Goal: Task Accomplishment & Management: Use online tool/utility

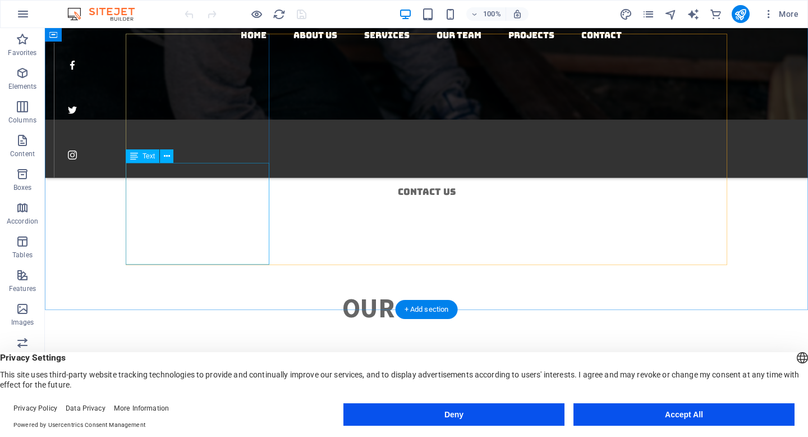
scroll to position [1719, 0]
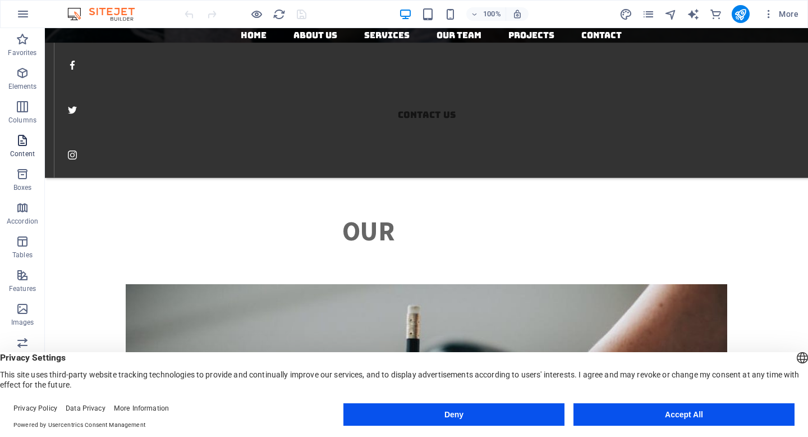
click at [15, 148] on span "Content" at bounding box center [22, 147] width 45 height 27
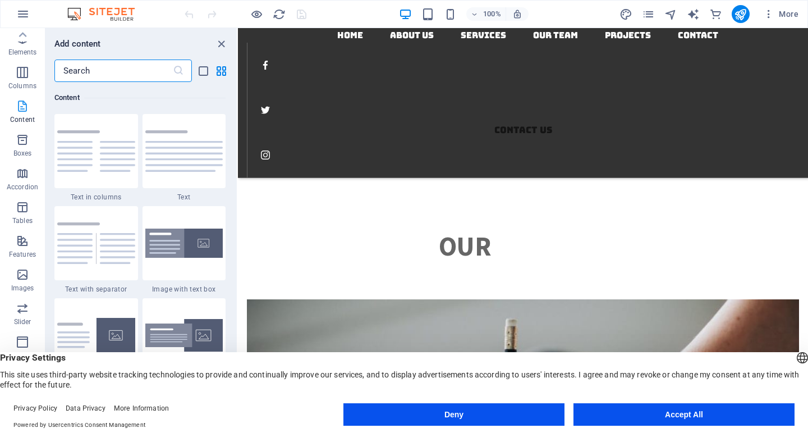
scroll to position [0, 0]
click at [25, 3] on button "button" at bounding box center [23, 14] width 27 height 27
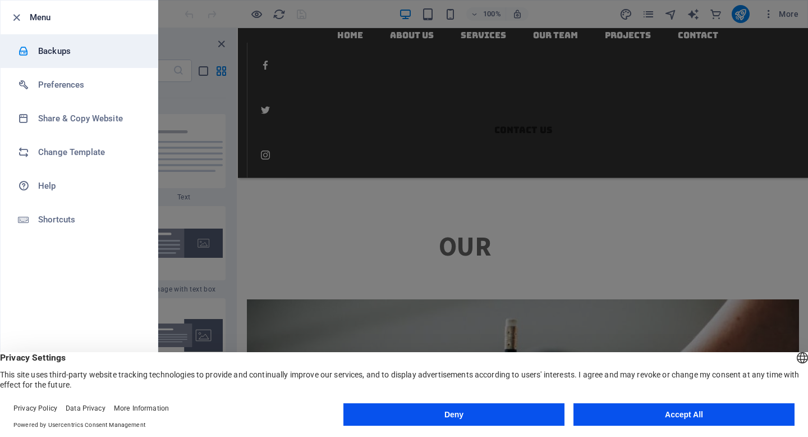
click at [56, 51] on h6 "Backups" at bounding box center [90, 50] width 104 height 13
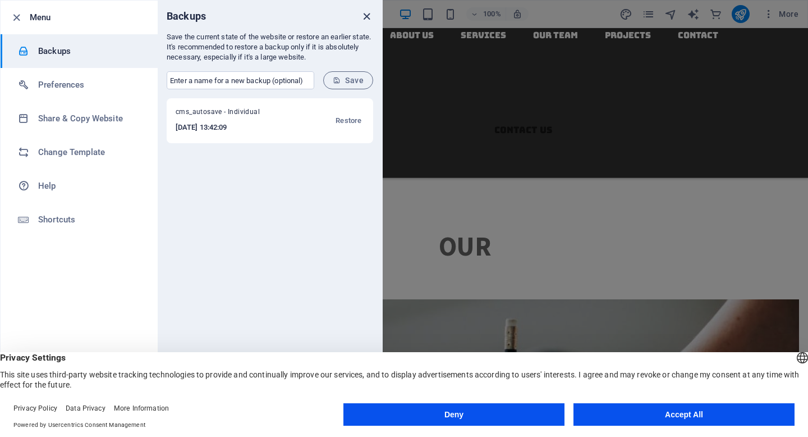
click at [363, 14] on icon "close" at bounding box center [366, 16] width 13 height 13
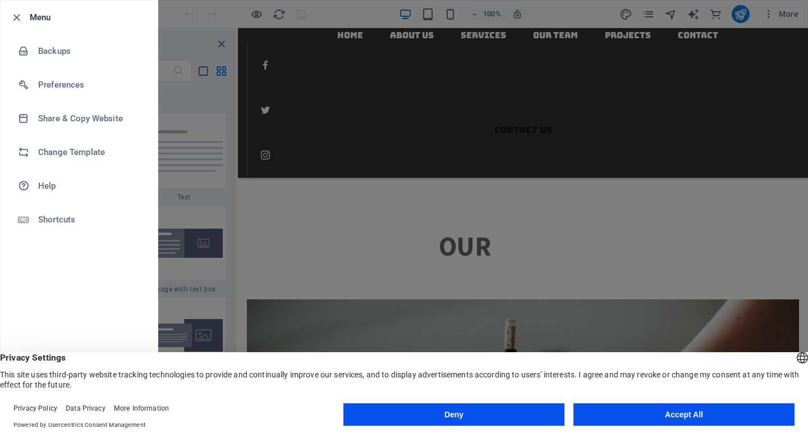
click at [336, 103] on div at bounding box center [404, 218] width 808 height 437
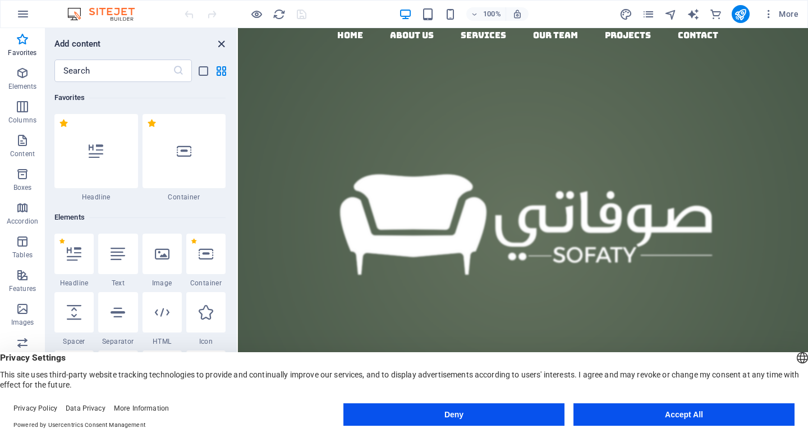
click at [225, 38] on icon "close panel" at bounding box center [221, 44] width 13 height 13
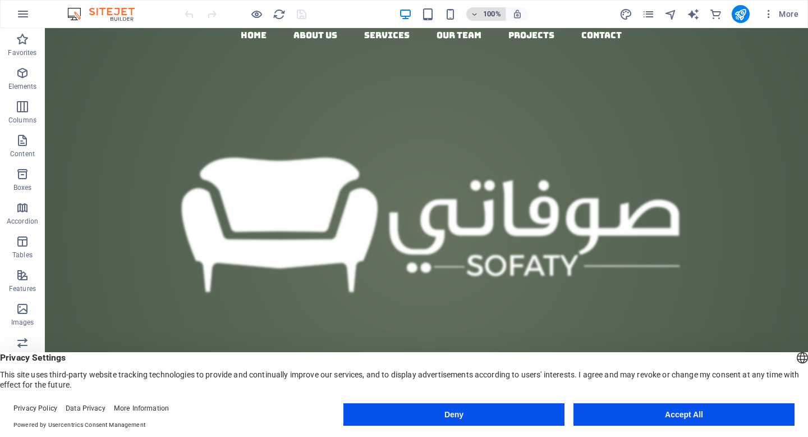
click at [476, 13] on icon "button" at bounding box center [475, 14] width 8 height 7
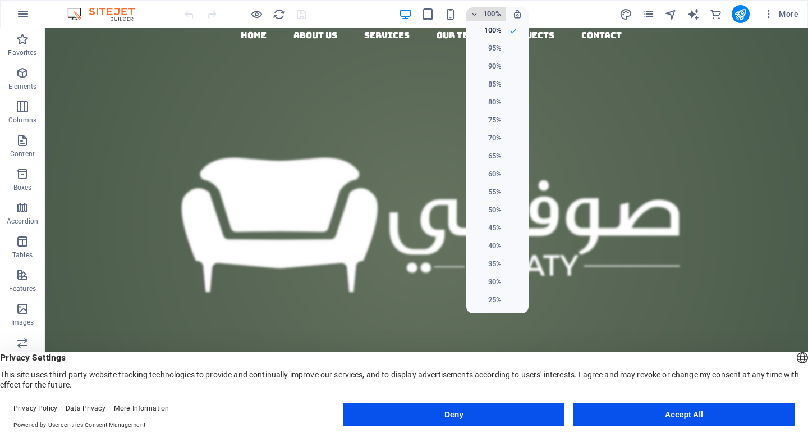
click at [476, 13] on div at bounding box center [404, 218] width 808 height 437
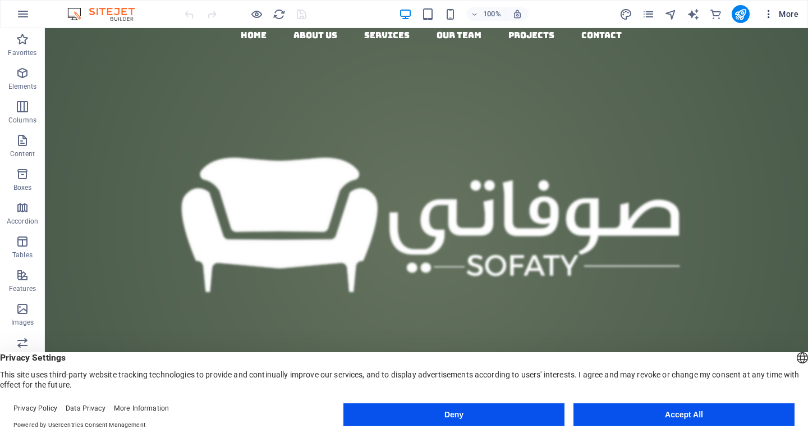
click at [767, 13] on icon "button" at bounding box center [768, 13] width 11 height 11
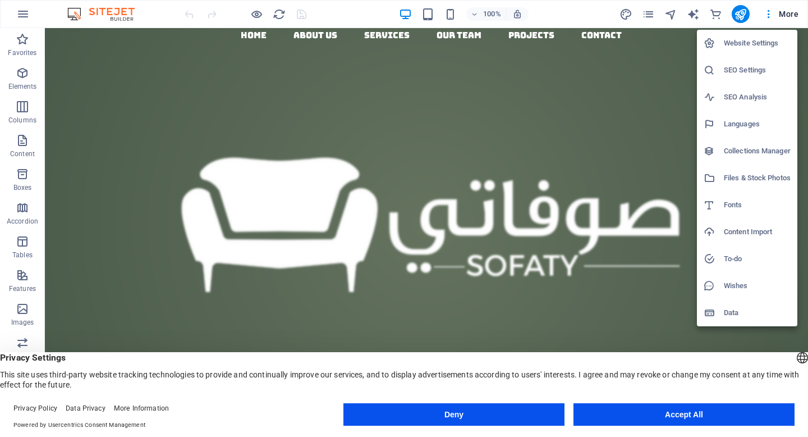
click at [728, 209] on h6 "Fonts" at bounding box center [757, 204] width 67 height 13
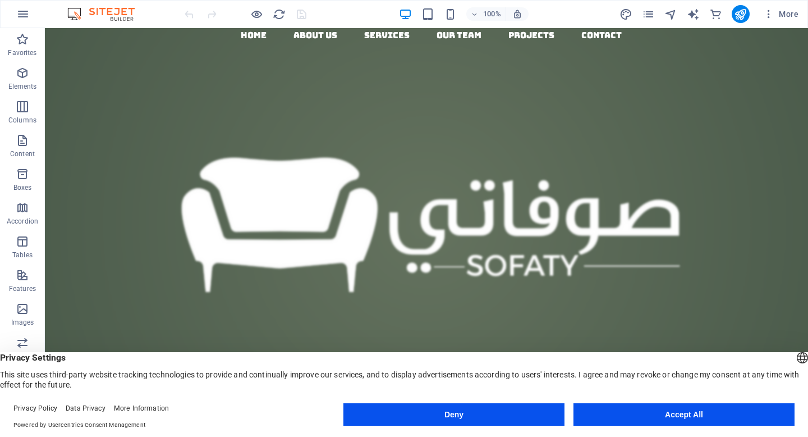
select select "popularity"
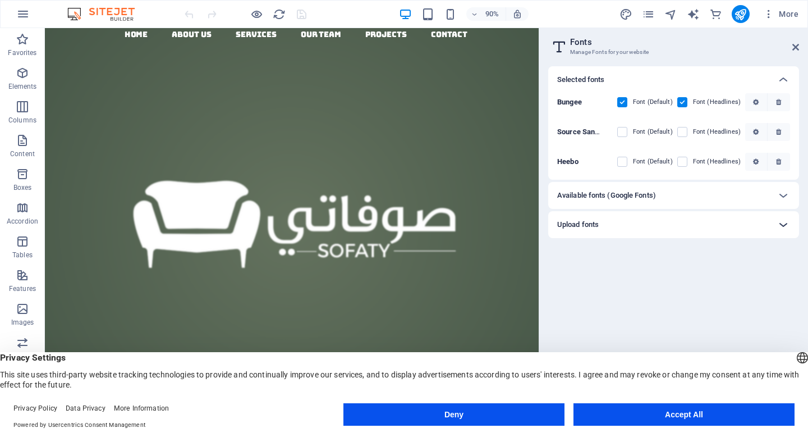
click at [785, 224] on icon at bounding box center [783, 224] width 13 height 13
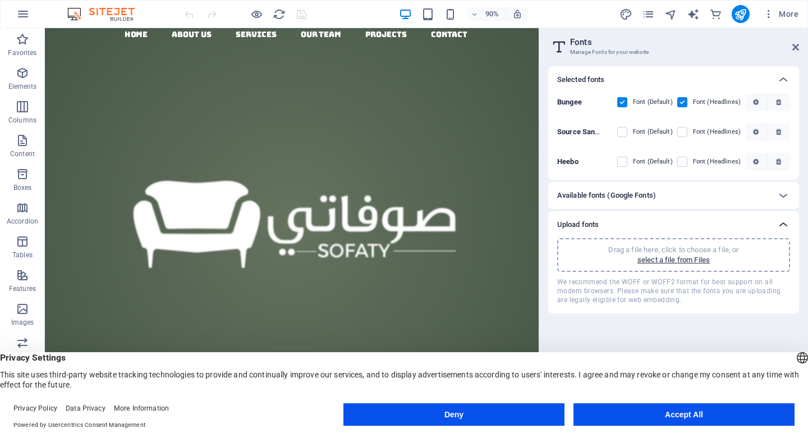
click at [785, 224] on icon at bounding box center [783, 224] width 13 height 13
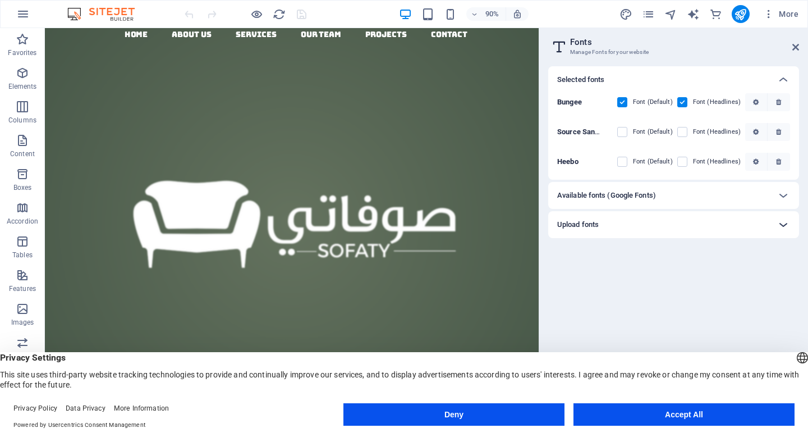
click at [785, 224] on icon at bounding box center [783, 224] width 13 height 13
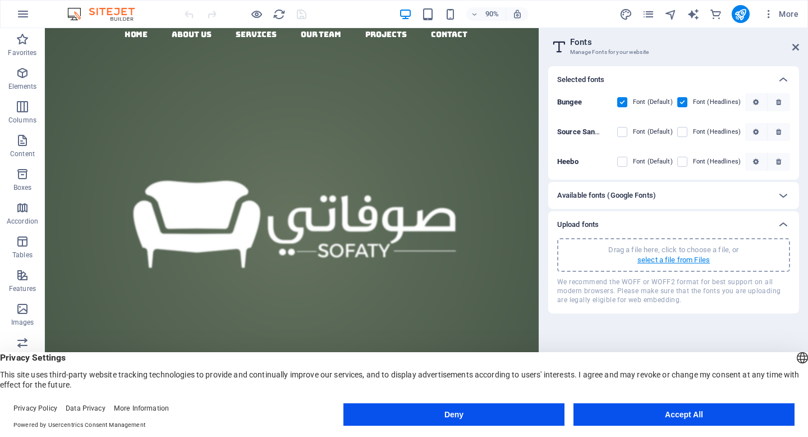
click at [669, 262] on p "select a file from Files" at bounding box center [673, 260] width 72 height 10
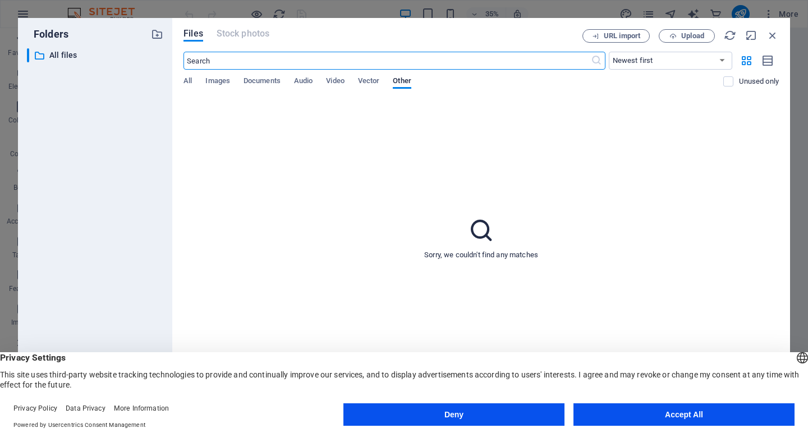
type input "t"
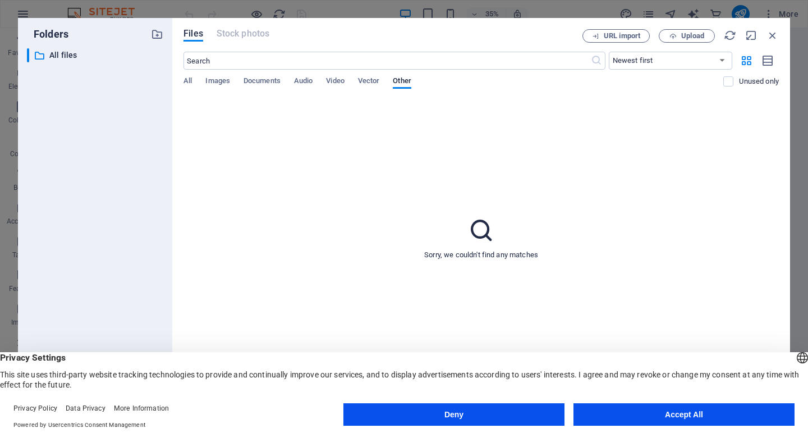
click at [197, 76] on div "All Images Documents Audio Video Vector Other" at bounding box center [454, 86] width 540 height 21
click at [189, 81] on span "All" at bounding box center [188, 82] width 8 height 16
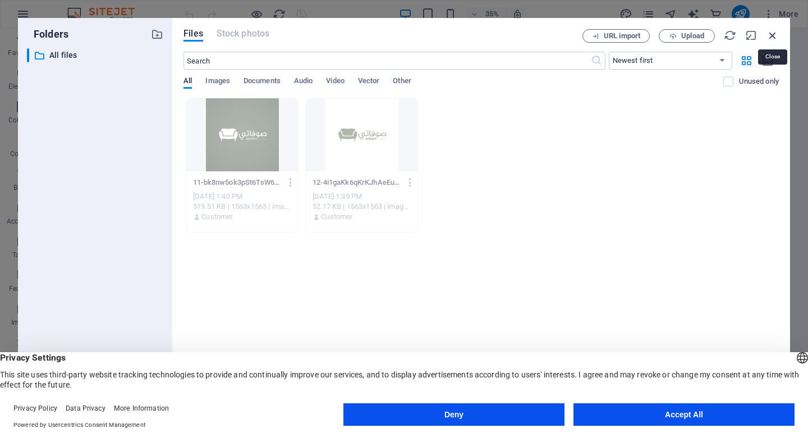
click at [769, 31] on icon "button" at bounding box center [773, 35] width 12 height 12
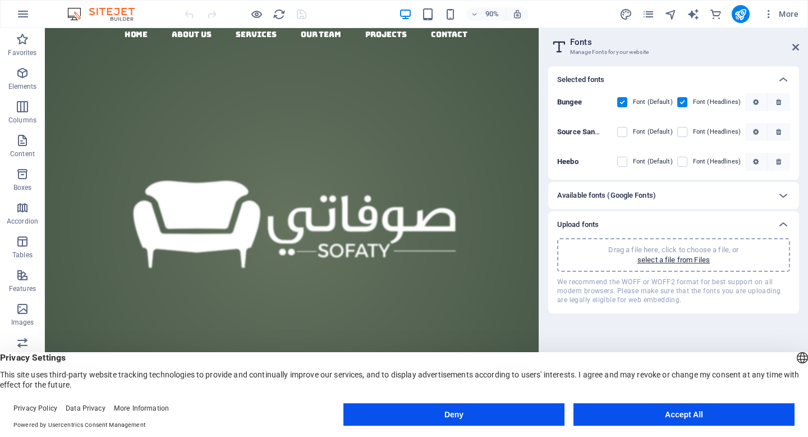
click at [589, 131] on b "Source Sans Pro" at bounding box center [584, 131] width 55 height 8
click at [758, 134] on icon "button" at bounding box center [756, 132] width 6 height 7
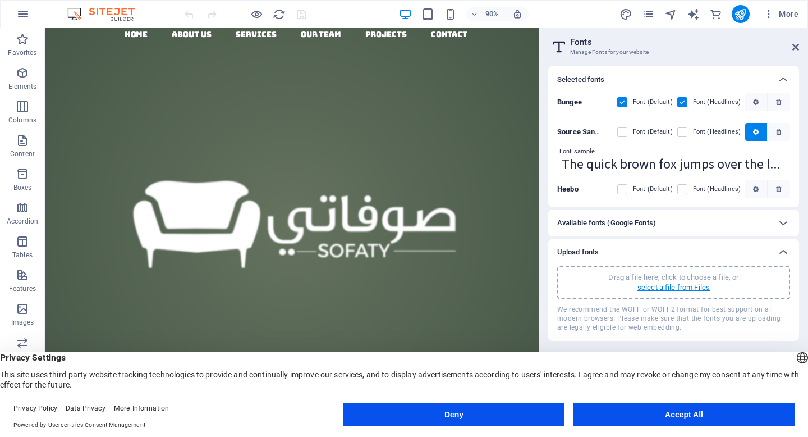
click at [668, 290] on p "select a file from Files" at bounding box center [673, 287] width 72 height 10
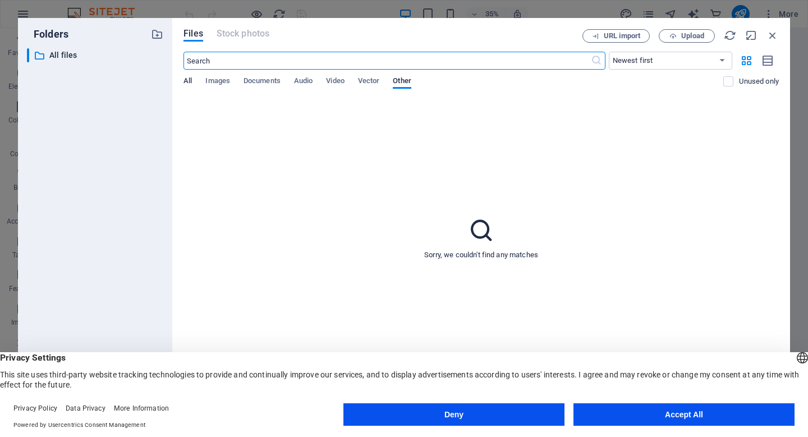
click at [186, 82] on span "All" at bounding box center [188, 82] width 8 height 16
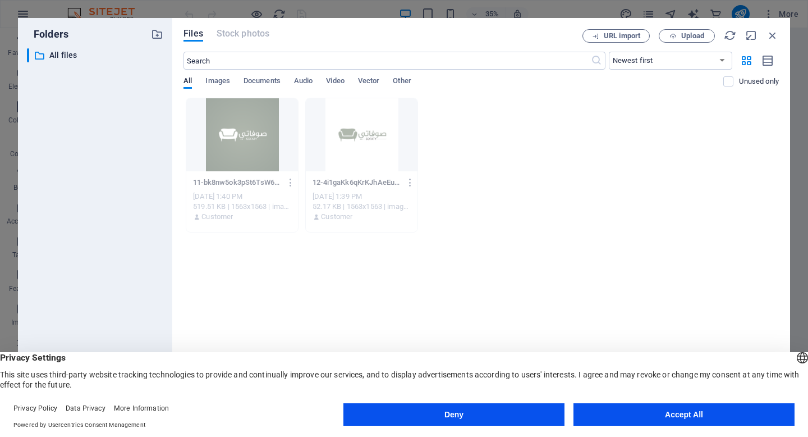
click at [239, 210] on div "519.51 KB | 1563x1563 | image/png" at bounding box center [242, 206] width 98 height 10
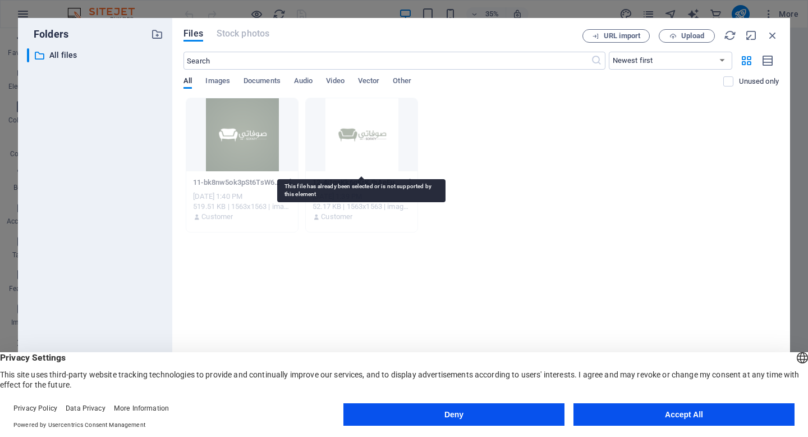
click at [340, 114] on div at bounding box center [362, 134] width 112 height 73
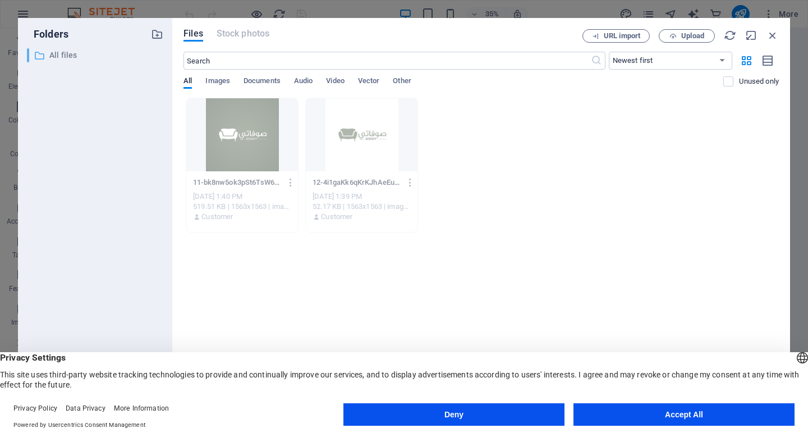
click at [40, 54] on icon at bounding box center [39, 55] width 11 height 11
click at [675, 35] on icon "button" at bounding box center [672, 36] width 7 height 7
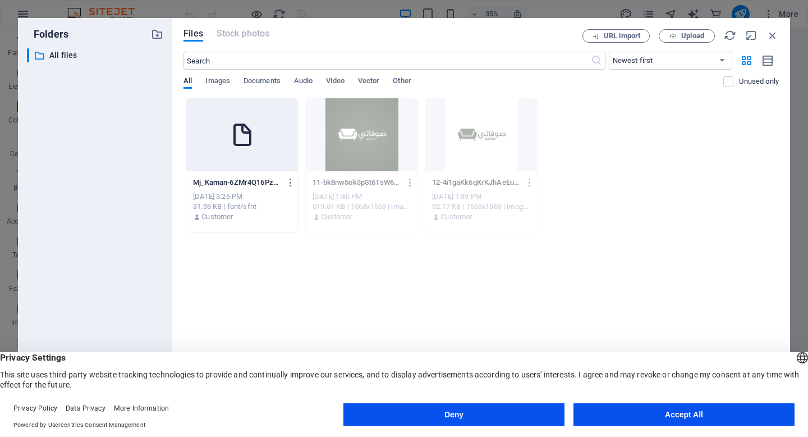
click at [223, 184] on p "Mj_Kaman-6ZMr4Q16PzZGzAwgMsk3fA.ttf" at bounding box center [237, 182] width 88 height 10
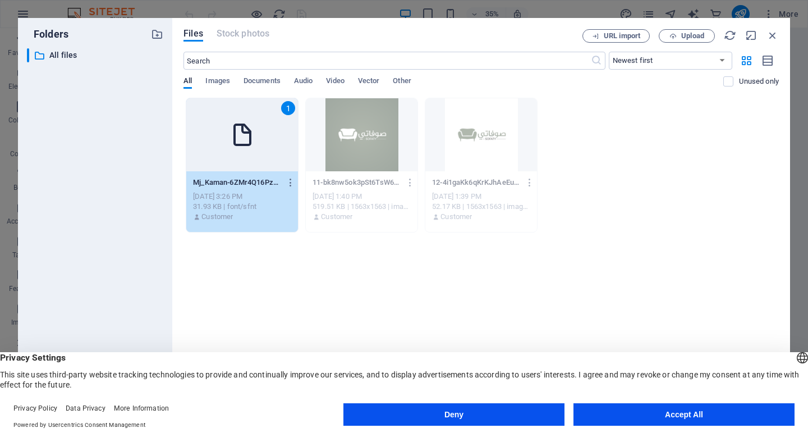
click at [223, 184] on p "Mj_Kaman-6ZMr4Q16PzZGzAwgMsk3fA.ttf" at bounding box center [237, 182] width 88 height 10
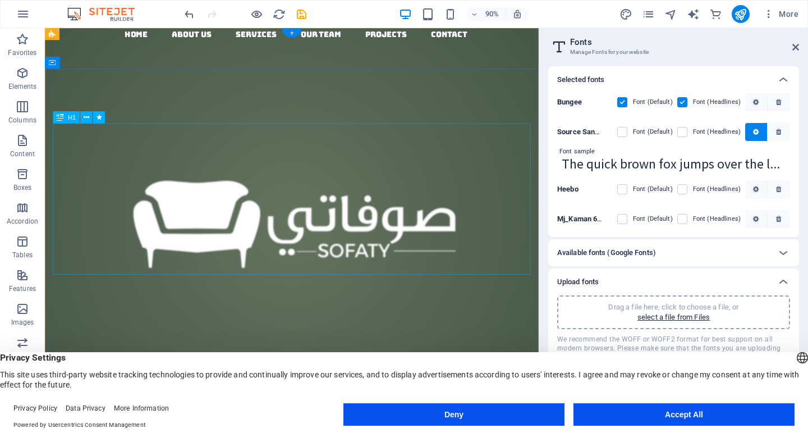
click at [348, 223] on div "الحلول الذكية في العزل المائي وكيماويات البناء المحدودة" at bounding box center [319, 307] width 531 height 168
click at [88, 116] on icon at bounding box center [87, 117] width 6 height 11
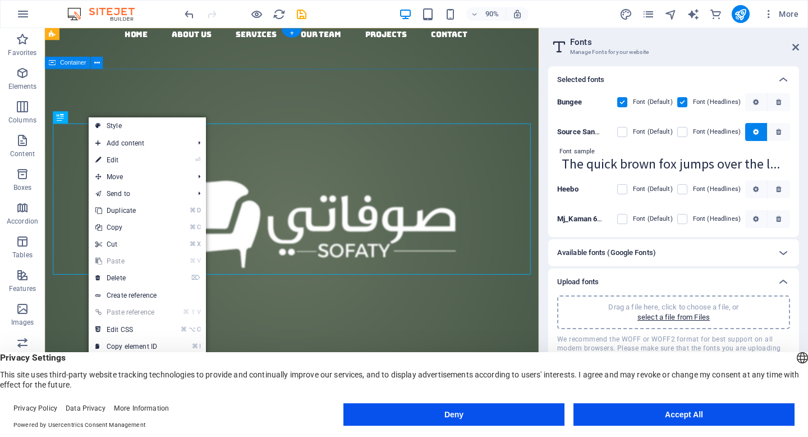
click at [244, 178] on div "الحلول الذكية في العزل المائي وكيماويات البناء المحدودة Lorem ipsum dolor sit a…" at bounding box center [319, 372] width 549 height 389
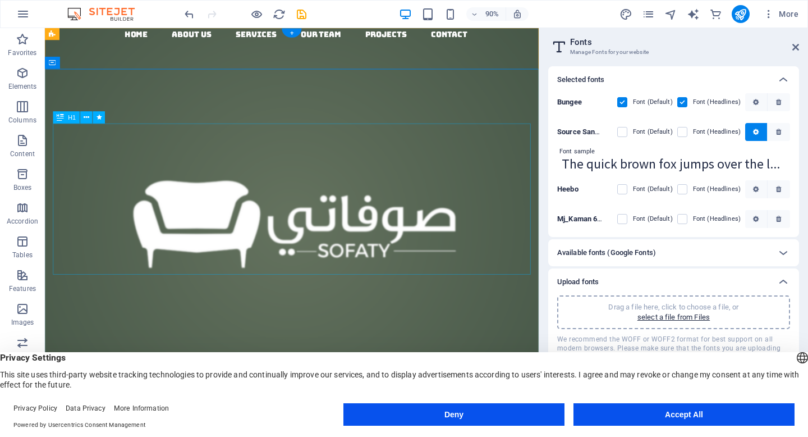
click at [420, 223] on div "الحلول الذكية في العزل المائي وكيماويات البناء المحدودة" at bounding box center [319, 307] width 531 height 168
click at [581, 217] on b "Mj_Kaman 6ZMr4Q16PzZGzAwgMsk3fA" at bounding box center [624, 218] width 134 height 8
click at [626, 219] on label at bounding box center [622, 219] width 10 height 10
click at [0, 0] on 6ZMr4Q16PzZGzAwgMsk3fA "checkbox" at bounding box center [0, 0] width 0 height 0
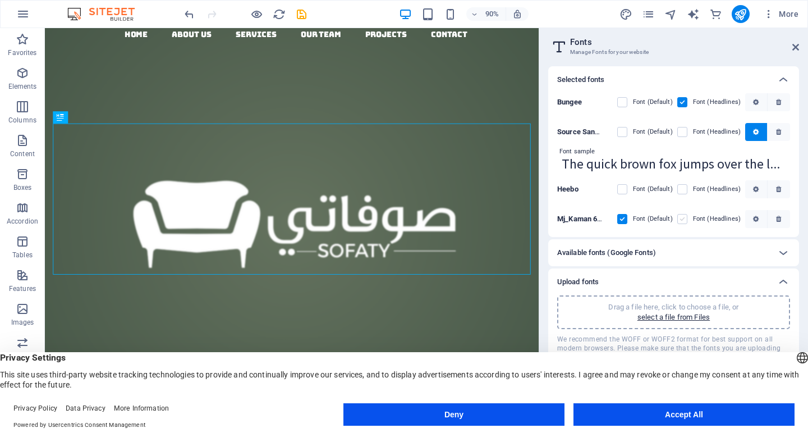
click at [683, 219] on label at bounding box center [682, 219] width 10 height 10
click at [0, 0] on 6ZMr4Q16PzZGzAwgMsk3fA "checkbox" at bounding box center [0, 0] width 0 height 0
click at [683, 219] on label at bounding box center [682, 219] width 10 height 10
click at [0, 0] on 6ZMr4Q16PzZGzAwgMsk3fA "checkbox" at bounding box center [0, 0] width 0 height 0
click at [625, 218] on label at bounding box center [622, 219] width 10 height 10
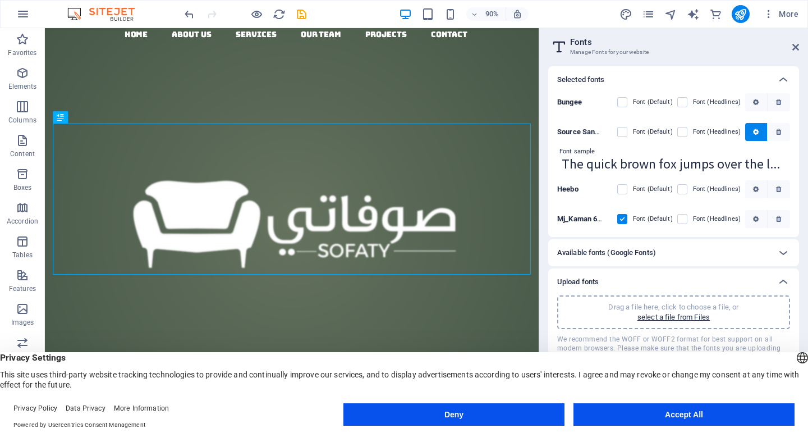
click at [0, 0] on 6ZMr4Q16PzZGzAwgMsk3fA "checkbox" at bounding box center [0, 0] width 0 height 0
click at [418, 178] on div "الحلول الذكية في العزل المائي وكيماويات البناء المحدودة Lorem ipsum dolor sit a…" at bounding box center [319, 372] width 549 height 389
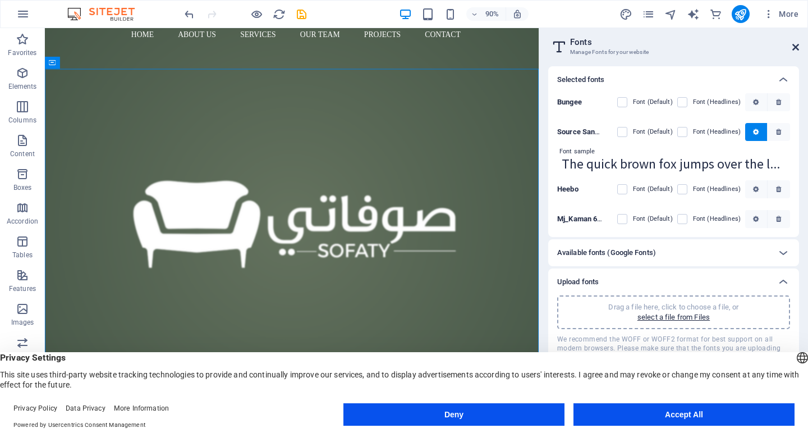
click at [797, 48] on icon at bounding box center [795, 47] width 7 height 9
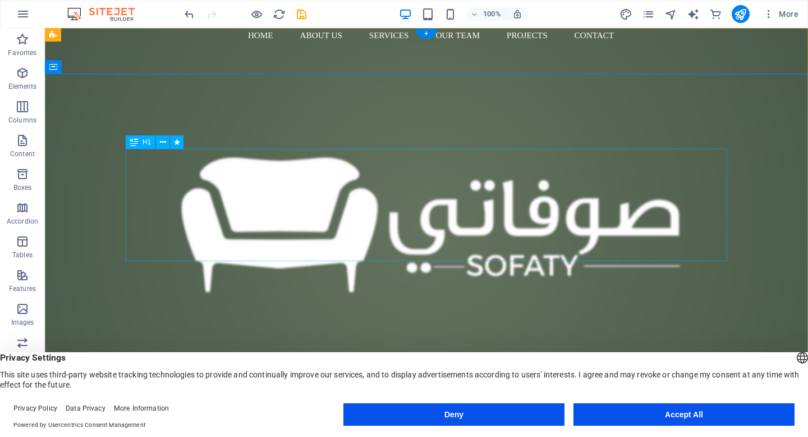
click at [499, 223] on div "الحلول الذكية في العزل المائي وكيماويات البناء المحدودة" at bounding box center [427, 279] width 602 height 112
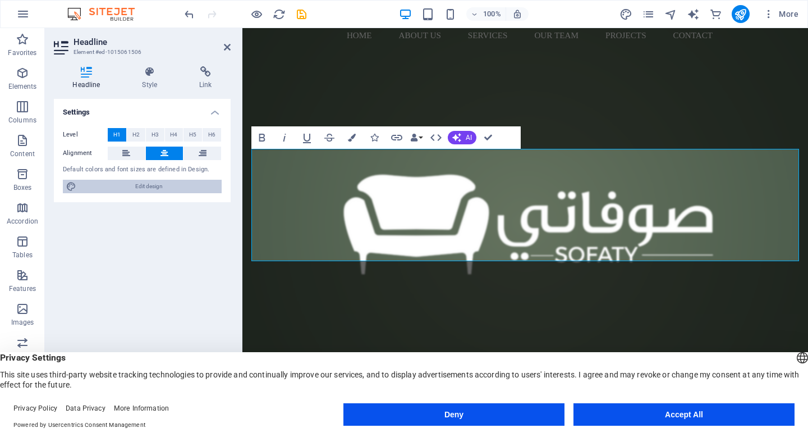
click at [129, 182] on span "Edit design" at bounding box center [149, 186] width 139 height 13
select select "rem"
select select "300"
select select "px"
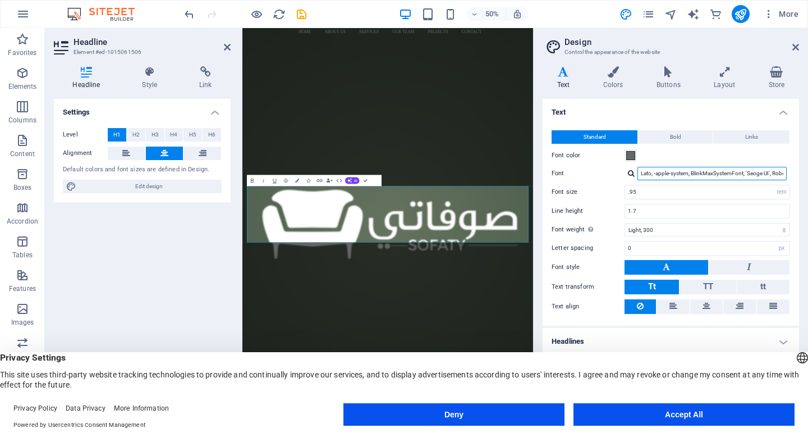
click at [673, 172] on input "Lato, -apple-system, BlinkMaxSystemFont, 'Seoge UI', Roboto, 'Helvetica Neue', …" at bounding box center [711, 173] width 149 height 13
click at [558, 171] on label "Font" at bounding box center [588, 173] width 73 height 13
click at [637, 171] on input "Lato, -apple-system, BlinkMaxSystemFont, 'Seoge UI', Roboto, 'Helvetica Neue', …" at bounding box center [711, 173] width 149 height 13
click at [675, 268] on button at bounding box center [667, 267] width 84 height 15
click at [563, 267] on label "Font style" at bounding box center [588, 266] width 73 height 13
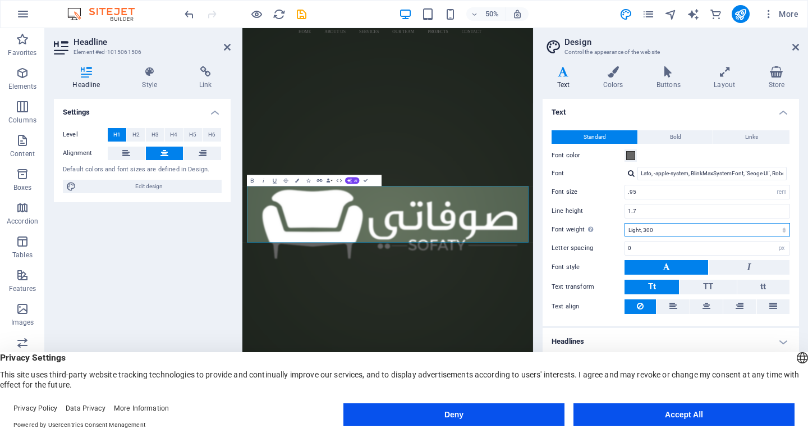
click at [664, 228] on select "Thin, 100 Extra-light, 200 Light, 300 Regular, 400 Medium, 500 Semi-bold, 600 B…" at bounding box center [708, 229] width 166 height 13
click at [595, 133] on span "Standard" at bounding box center [595, 136] width 22 height 13
click at [670, 135] on span "Bold" at bounding box center [675, 136] width 11 height 13
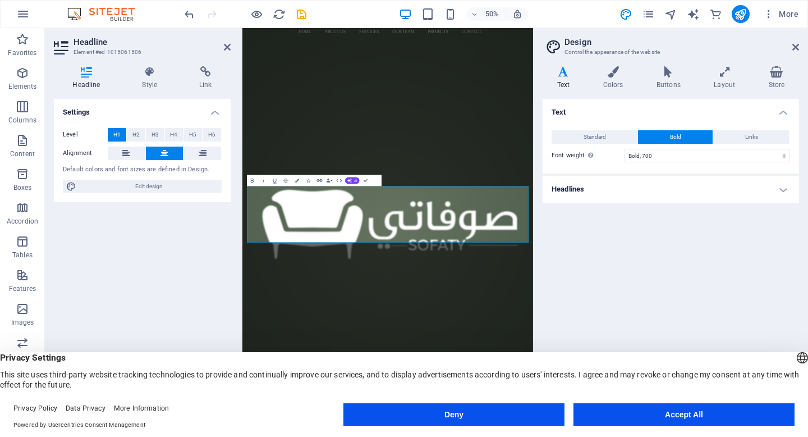
click at [746, 131] on span "Links" at bounding box center [751, 136] width 13 height 13
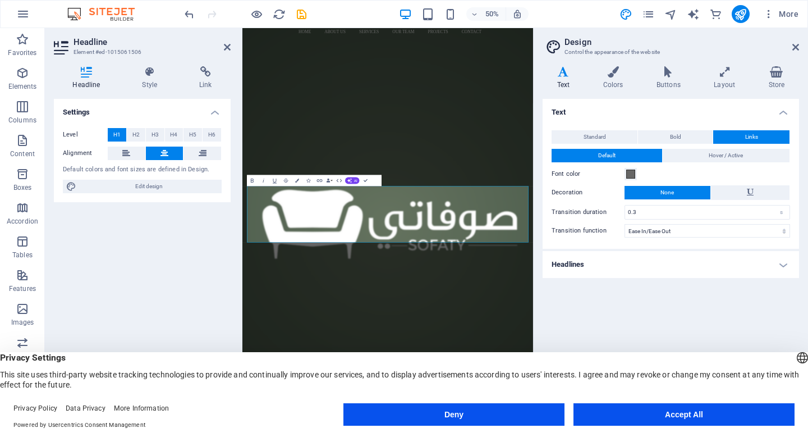
click at [576, 148] on div "Standard Bold Links Font color Font Lato, -apple-system, BlinkMaxSystemFont, 'S…" at bounding box center [670, 184] width 261 height 130
click at [589, 130] on span "Standard" at bounding box center [595, 136] width 22 height 13
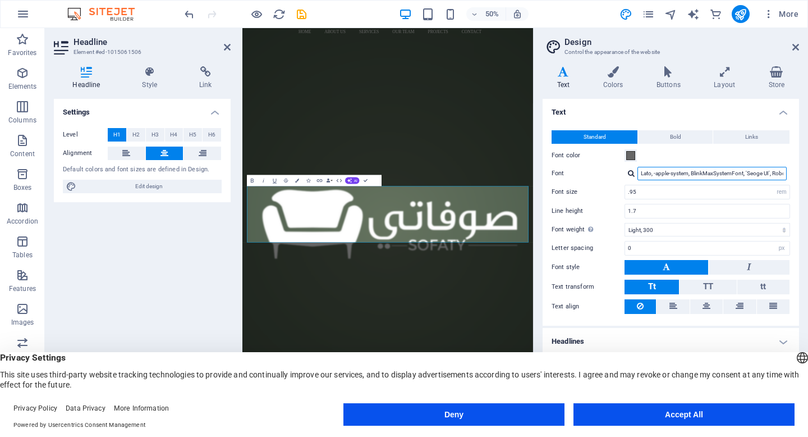
click at [711, 172] on input "Lato, -apple-system, BlinkMaxSystemFont, 'Seoge UI', Roboto, 'Helvetica Neue', …" at bounding box center [711, 173] width 149 height 13
drag, startPoint x: 783, startPoint y: 173, endPoint x: 650, endPoint y: 179, distance: 132.6
click at [650, 179] on input "Lato, -apple-system, BlinkMaxSystemFont, 'Seoge UI', Roboto, 'Helvetica Neue', …" at bounding box center [711, 173] width 149 height 13
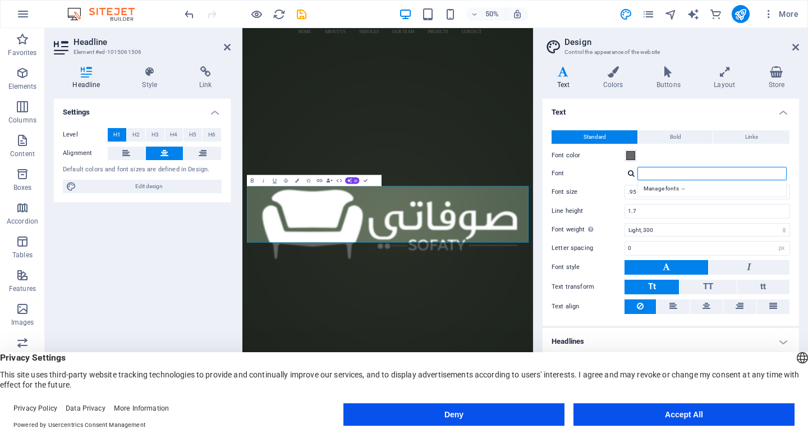
scroll to position [0, 0]
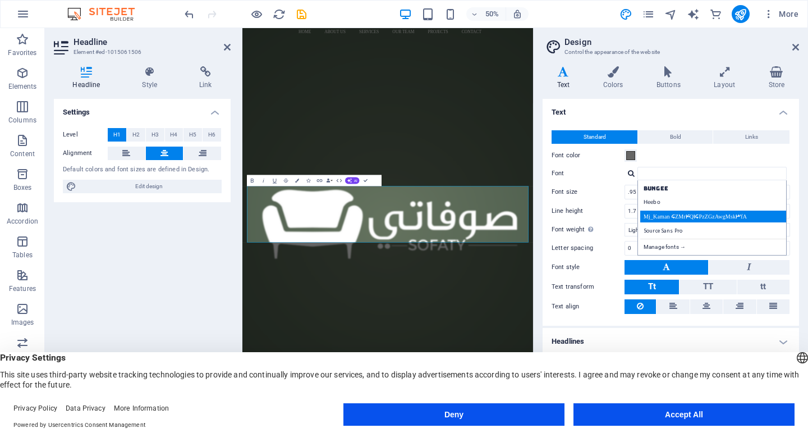
click at [681, 211] on div "Mj_Kaman 6ZMr4Q16PzZGzAwgMsk3fA" at bounding box center [714, 216] width 148 height 12
type input "Mj_Kaman 6ZMr4Q16PzZGzAwgMsk3fA"
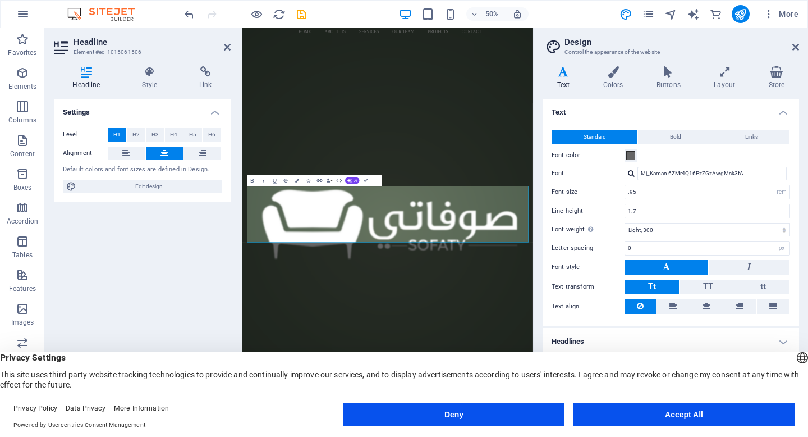
click at [167, 264] on div "Settings Level H1 H2 H3 H4 H5 H6 Alignment Default colors and font sizes are de…" at bounding box center [142, 254] width 177 height 311
click at [795, 43] on icon at bounding box center [795, 47] width 7 height 9
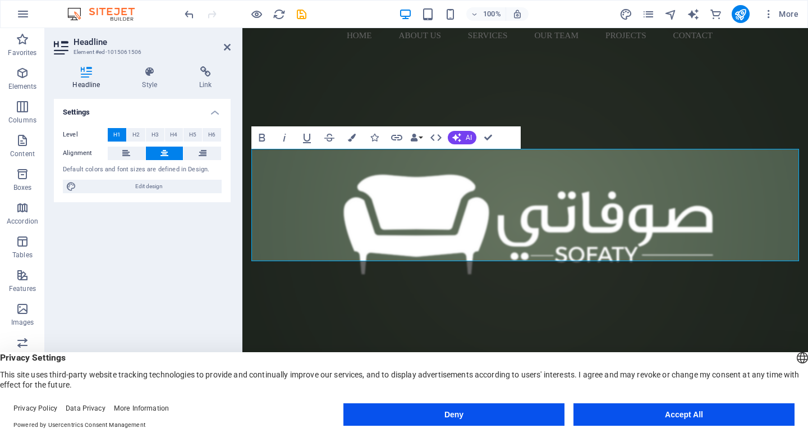
click at [150, 247] on div "Settings Level H1 H2 H3 H4 H5 H6 Alignment Default colors and font sizes are de…" at bounding box center [142, 254] width 177 height 311
click at [227, 45] on icon at bounding box center [227, 47] width 7 height 9
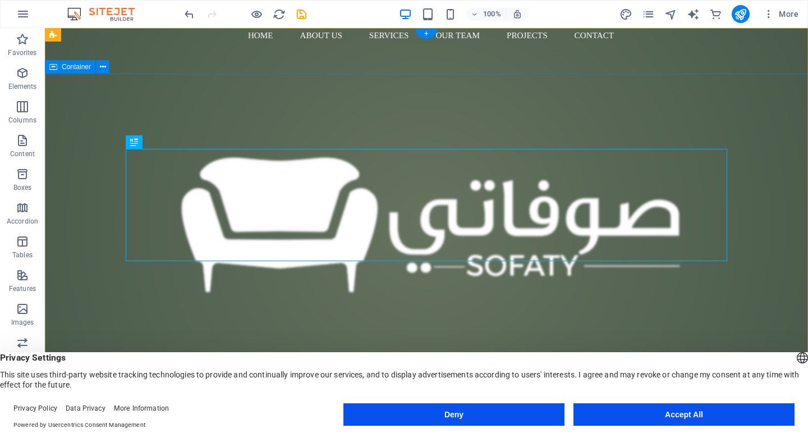
click at [793, 221] on div "الحلول الذكية في العزل المائي وكيماويات البناء المحدودة Lorem ipsum dolor sit a…" at bounding box center [426, 335] width 763 height 315
click at [547, 223] on div "الحلول الذكية في العزل المائي وكيماويات البناء المحدودة" at bounding box center [427, 279] width 602 height 112
click at [135, 140] on icon at bounding box center [134, 141] width 8 height 13
click at [165, 144] on icon at bounding box center [163, 142] width 6 height 12
click at [79, 178] on div "الحلول الذكية في العزل المائي وكيماويات البناء المحدودة Lorem ipsum dolor sit a…" at bounding box center [426, 335] width 763 height 315
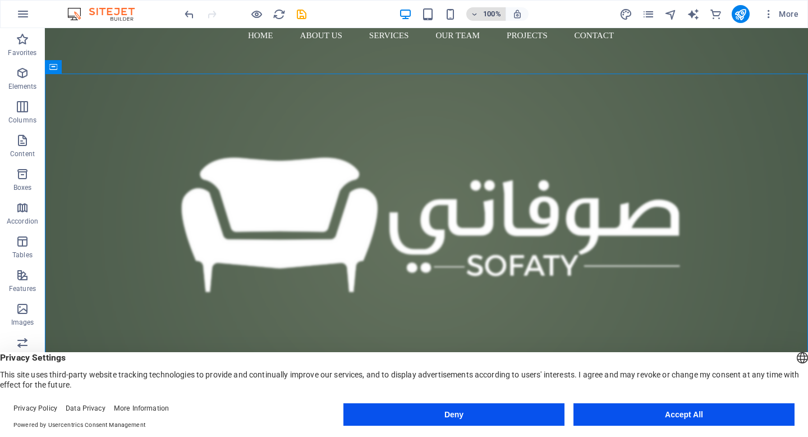
click at [478, 13] on icon "button" at bounding box center [475, 14] width 8 height 7
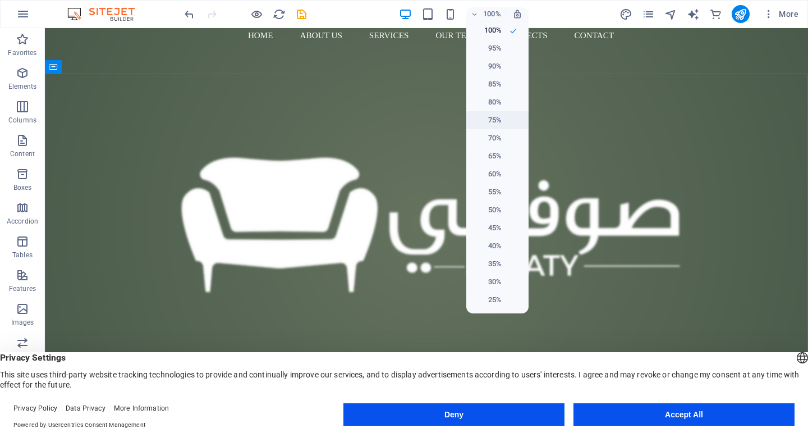
click at [494, 125] on h6 "75%" at bounding box center [487, 119] width 29 height 13
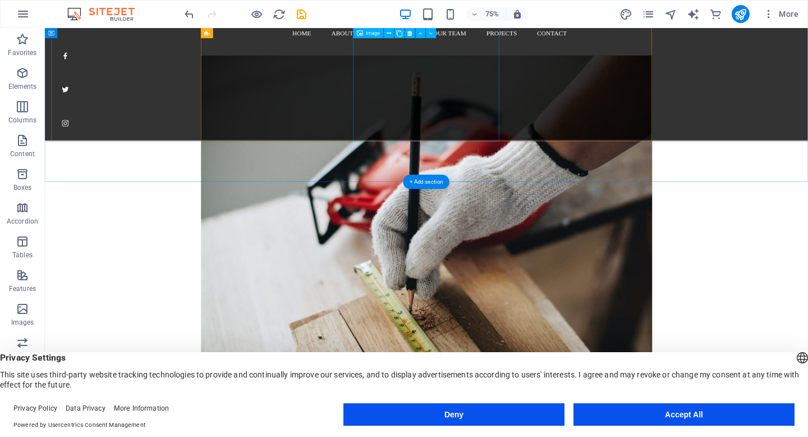
scroll to position [2425, 0]
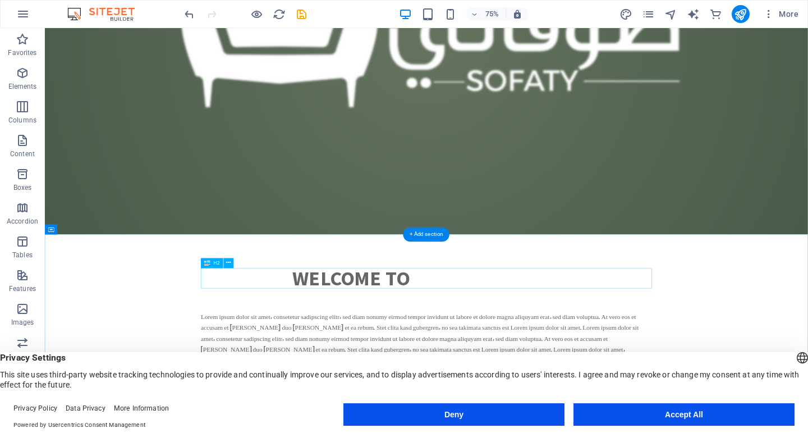
scroll to position [0, 0]
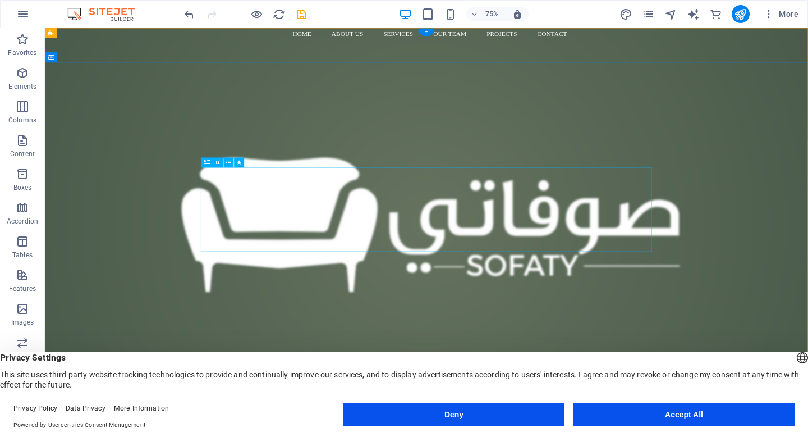
click at [759, 282] on div "الحلول الذكية في العزل المائي وكيماويات البناء المحدودة" at bounding box center [554, 279] width 602 height 112
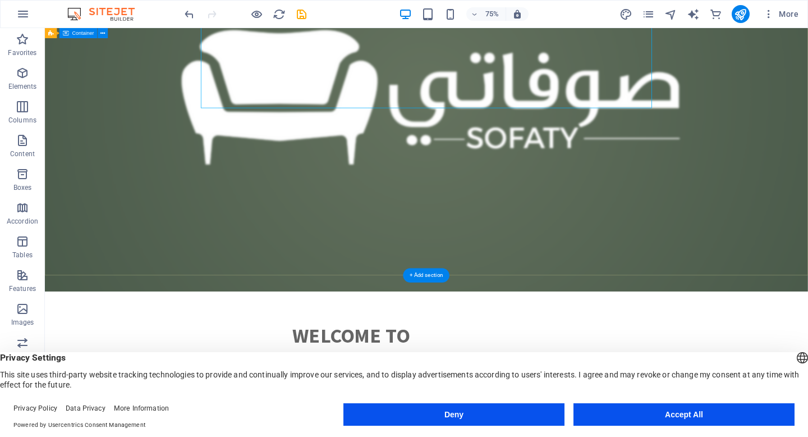
scroll to position [191, 0]
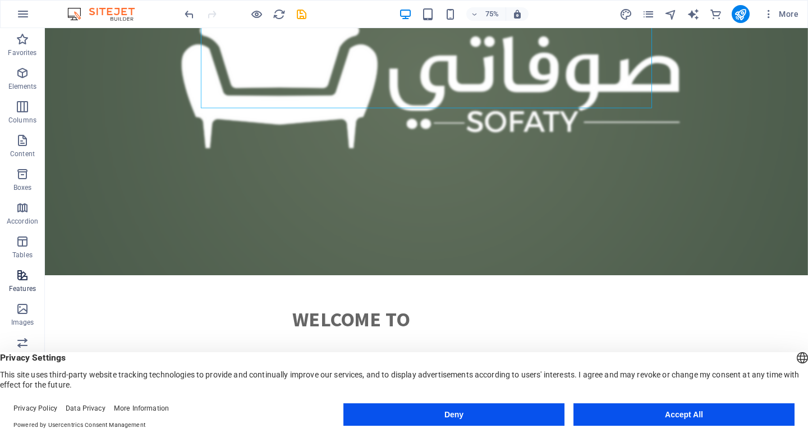
click at [19, 280] on icon "button" at bounding box center [22, 274] width 13 height 13
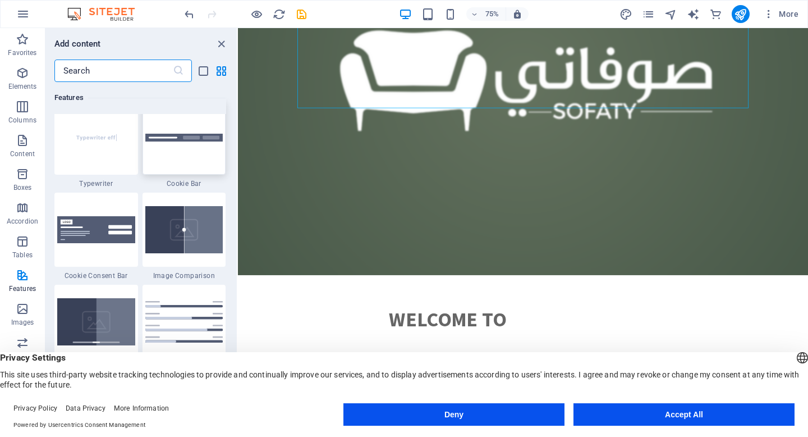
scroll to position [4539, 0]
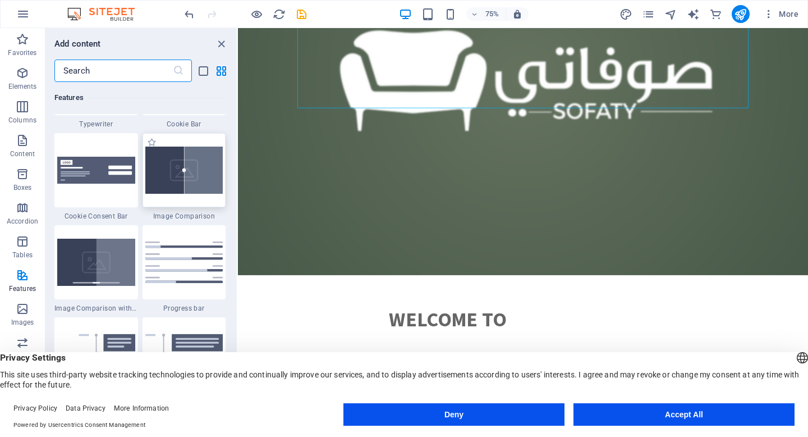
click at [199, 186] on img at bounding box center [184, 169] width 78 height 47
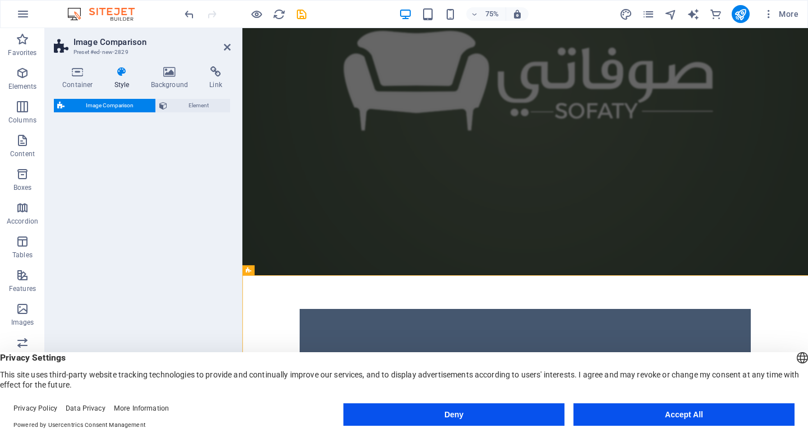
click at [199, 186] on div "Image Comparison Element" at bounding box center [142, 254] width 177 height 311
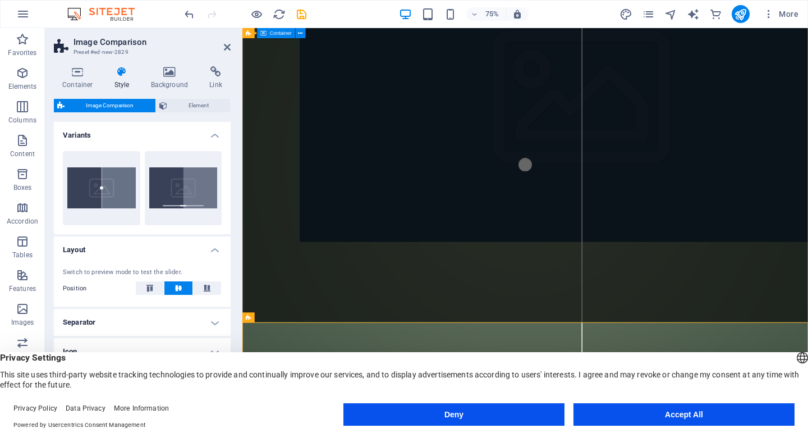
scroll to position [0, 0]
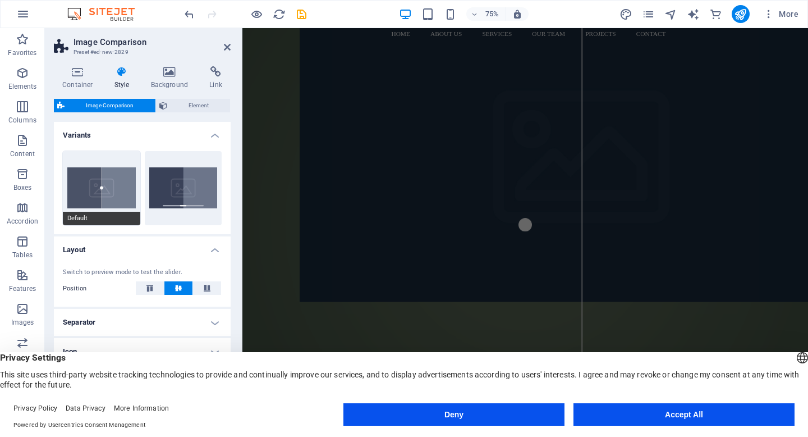
click at [120, 187] on button "Default" at bounding box center [101, 188] width 77 height 74
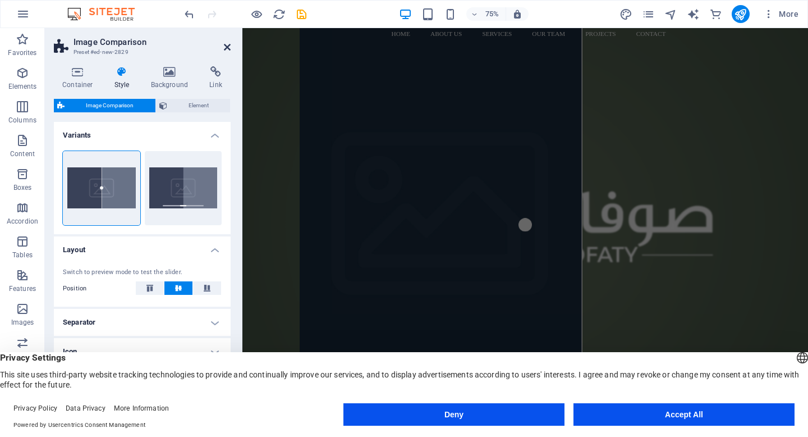
click at [228, 47] on icon at bounding box center [227, 47] width 7 height 9
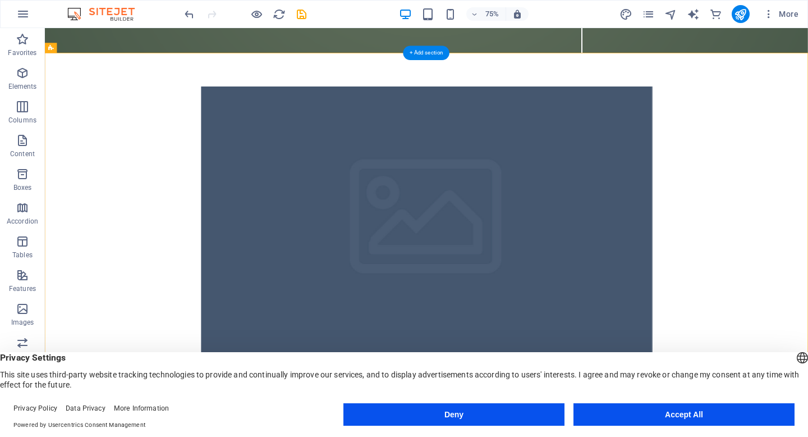
drag, startPoint x: 556, startPoint y: 290, endPoint x: 641, endPoint y: 290, distance: 85.3
click at [641, 290] on figure at bounding box center [554, 288] width 602 height 365
click at [808, 254] on div at bounding box center [553, 288] width 1017 height 455
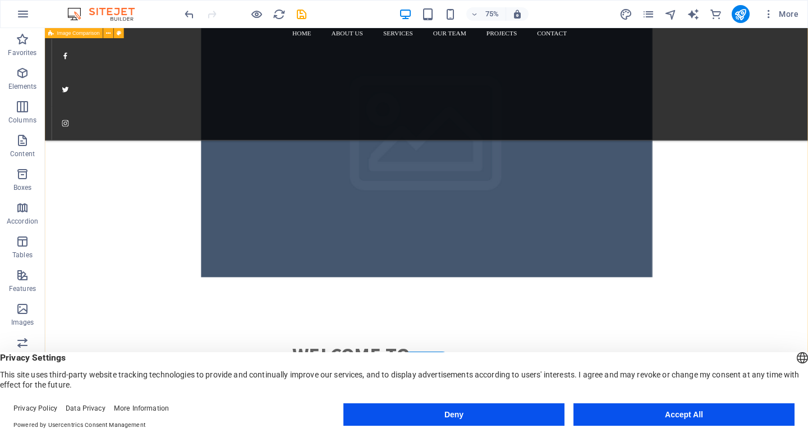
scroll to position [535, 0]
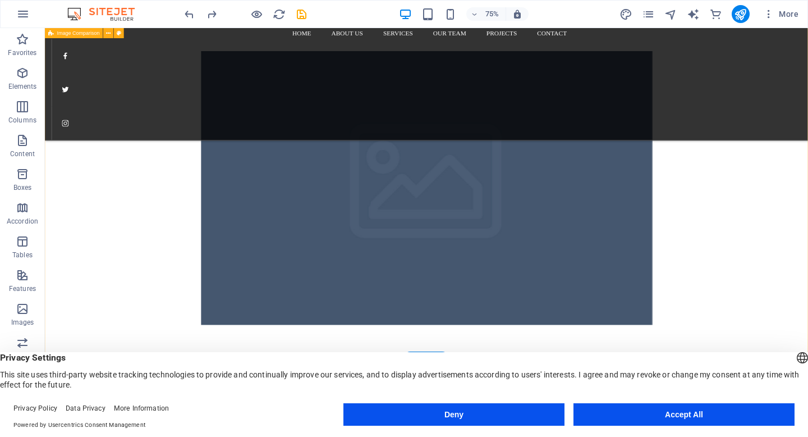
click at [808, 168] on div at bounding box center [553, 241] width 1017 height 455
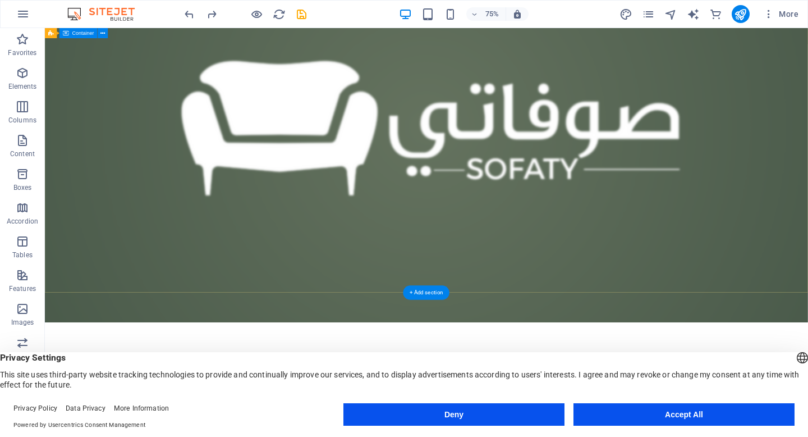
scroll to position [0, 0]
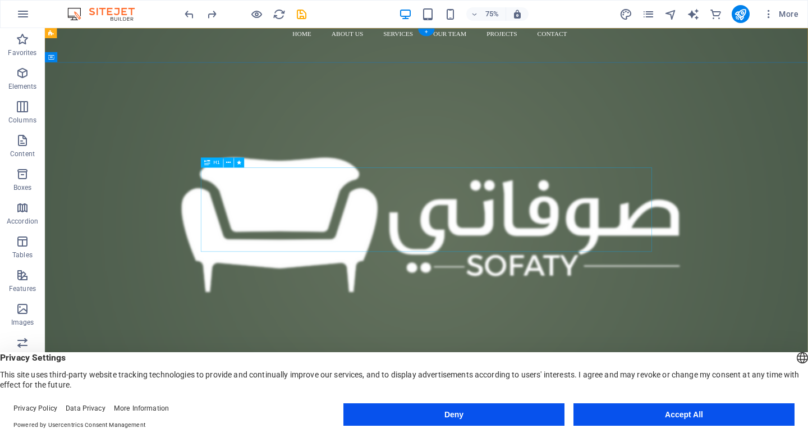
click at [443, 290] on div "الحلول الذكية في العزل المائي وكيماويات البناء المحدودة" at bounding box center [554, 279] width 602 height 112
click at [24, 12] on icon "button" at bounding box center [22, 13] width 13 height 13
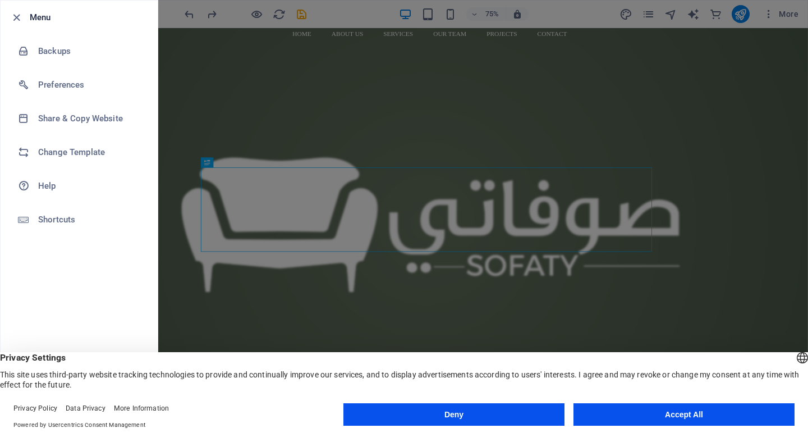
click at [658, 135] on div at bounding box center [404, 218] width 808 height 437
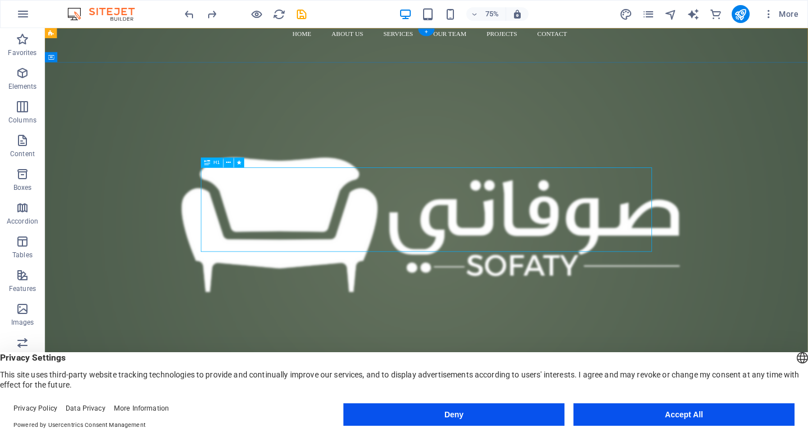
click at [758, 242] on div "الحلول الذكية في العزل المائي وكيماويات البناء المحدودة" at bounding box center [554, 279] width 602 height 112
click at [145, 272] on div "الحلول الذكية في العزل المائي وكيماويات البناء المحدودة Lorem ipsum dolor sit a…" at bounding box center [553, 335] width 1017 height 315
click at [462, 242] on div "الحلول الذكية في العزل المائي وكيماويات البناء المحدودة" at bounding box center [554, 279] width 602 height 112
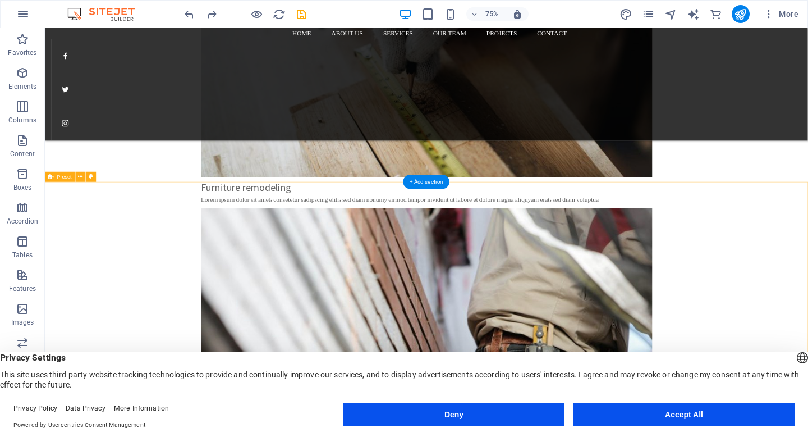
scroll to position [2425, 0]
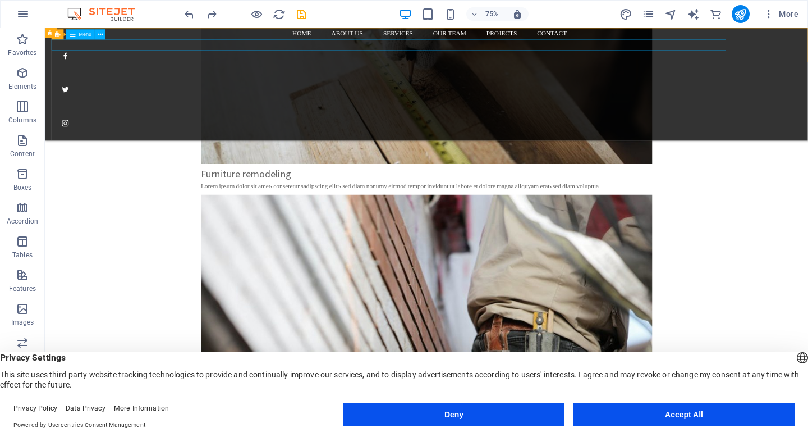
click at [808, 43] on nav "Home About us Services Our Team Projects Contact" at bounding box center [558, 35] width 1008 height 15
drag, startPoint x: 953, startPoint y: 50, endPoint x: 934, endPoint y: 51, distance: 19.1
click at [808, 51] on div "Home About us Services Our Team Projects Contact Menu" at bounding box center [553, 102] width 1017 height 149
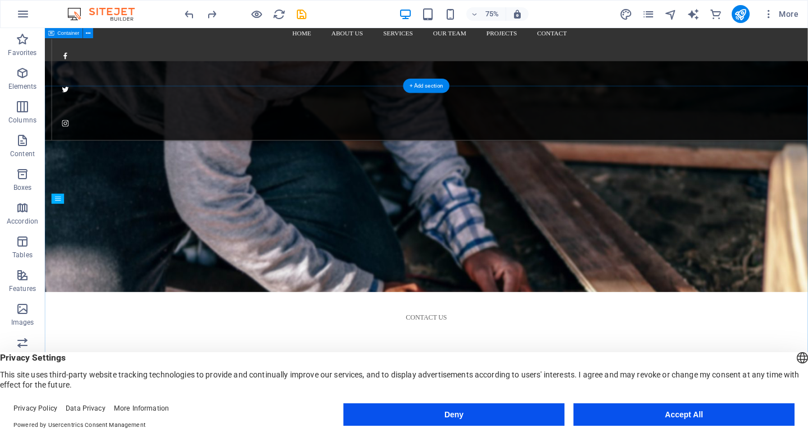
scroll to position [1276, 0]
